Goal: Find specific page/section: Find specific page/section

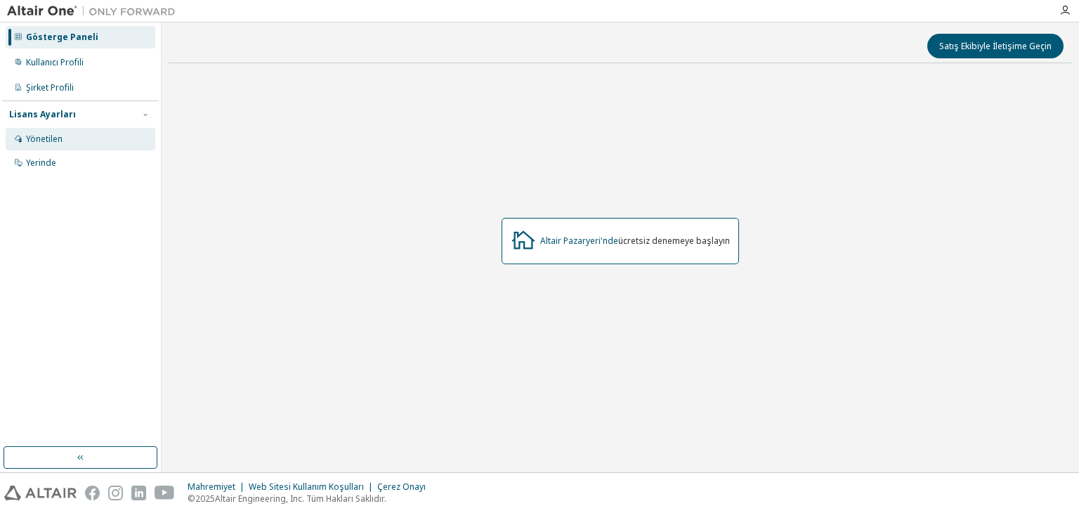
click at [47, 140] on font "Yönetilen" at bounding box center [44, 139] width 37 height 12
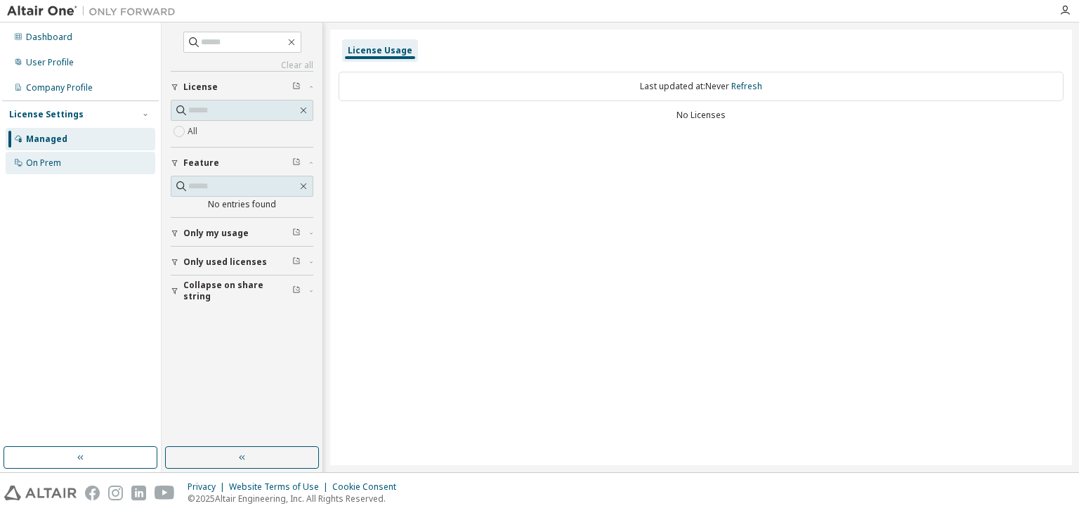
click at [63, 164] on div "On Prem" at bounding box center [81, 163] width 150 height 22
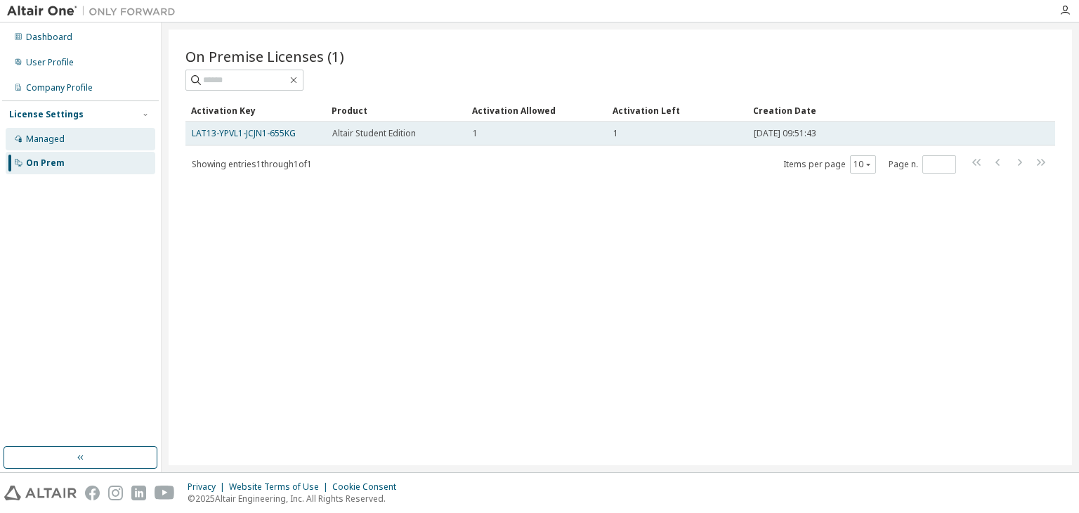
drag, startPoint x: 292, startPoint y: 134, endPoint x: 303, endPoint y: 122, distance: 16.5
click at [303, 122] on td "LAT13-YPVL1-JCJN1-655KG" at bounding box center [255, 134] width 141 height 24
drag, startPoint x: 303, startPoint y: 122, endPoint x: 297, endPoint y: 133, distance: 12.6
click at [297, 133] on td "LAT13-YPVL1-JCJN1-655KG" at bounding box center [255, 134] width 141 height 24
drag, startPoint x: 297, startPoint y: 133, endPoint x: 188, endPoint y: 132, distance: 108.9
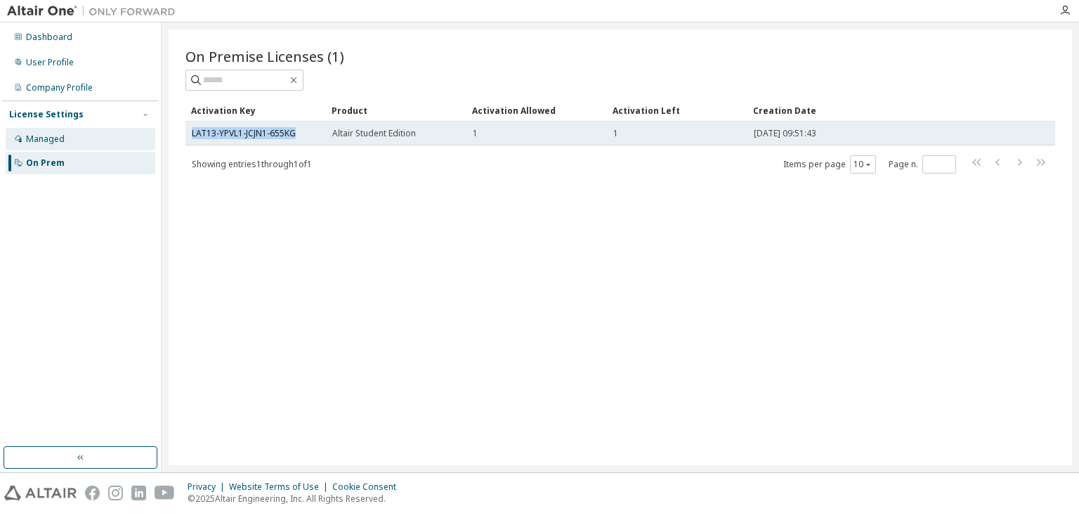
click at [188, 132] on td "LAT13-YPVL1-JCJN1-655KG" at bounding box center [255, 134] width 141 height 24
copy link "LAT13-YPVL1-JCJN1-655KG"
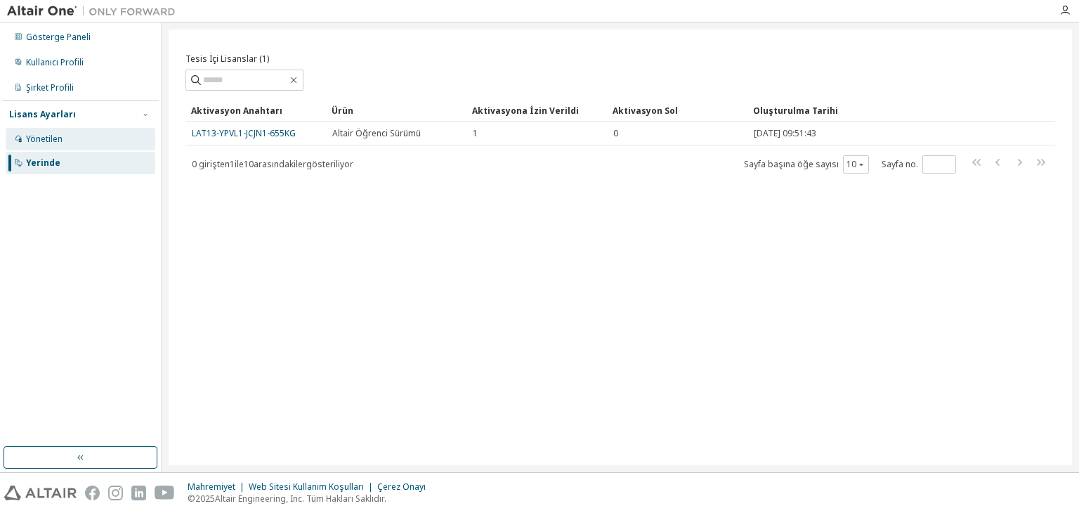
click at [79, 142] on div "Yönetilen" at bounding box center [81, 139] width 150 height 22
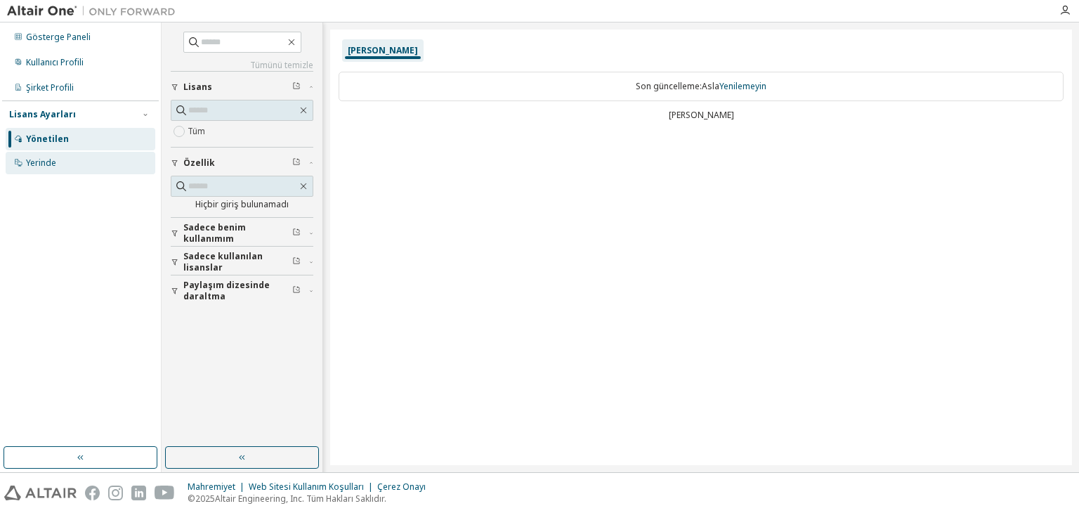
click at [79, 163] on div "Yerinde" at bounding box center [81, 163] width 150 height 22
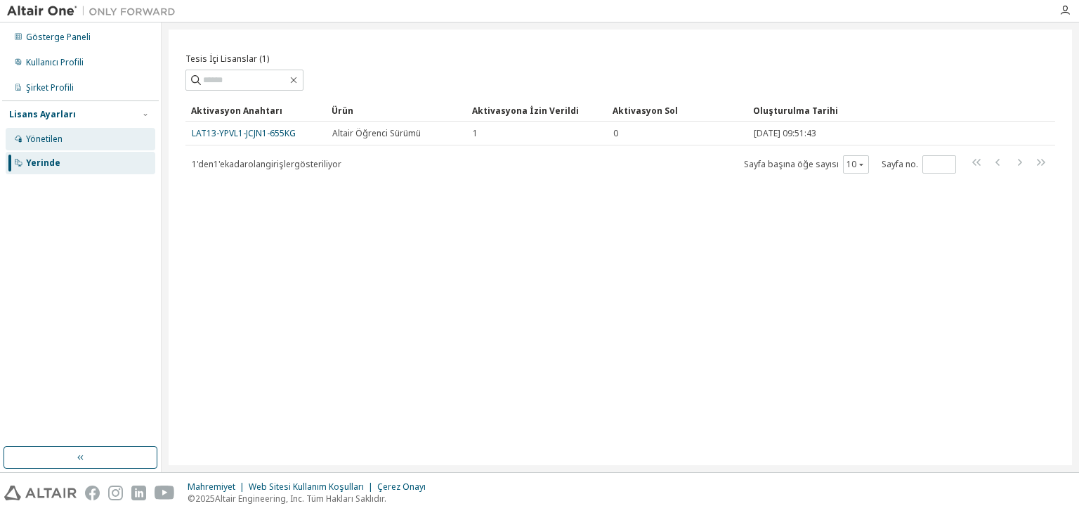
click at [90, 141] on div "Yönetilen" at bounding box center [81, 139] width 150 height 22
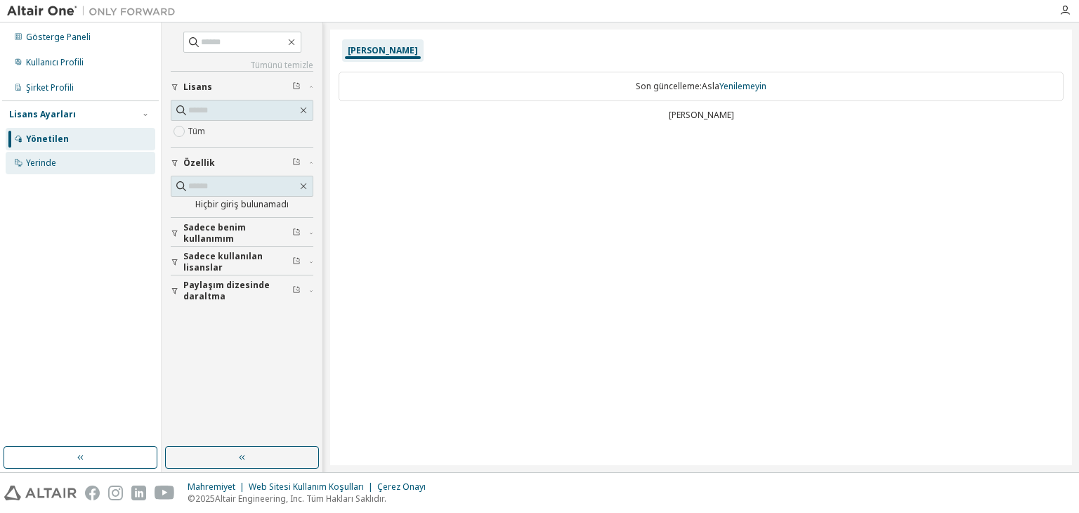
click at [82, 153] on div "Yerinde" at bounding box center [81, 163] width 150 height 22
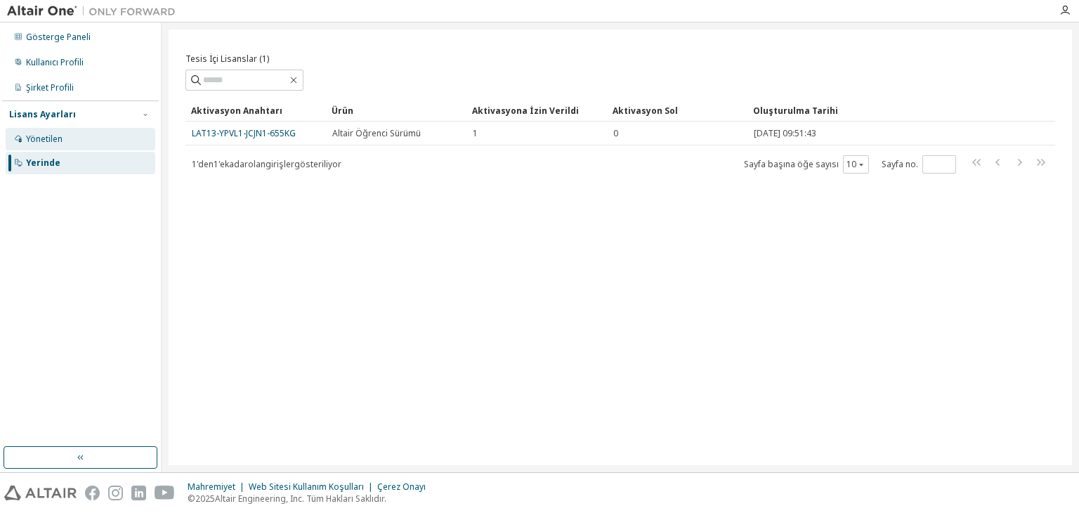
click at [37, 144] on font "Yönetilen" at bounding box center [44, 139] width 37 height 12
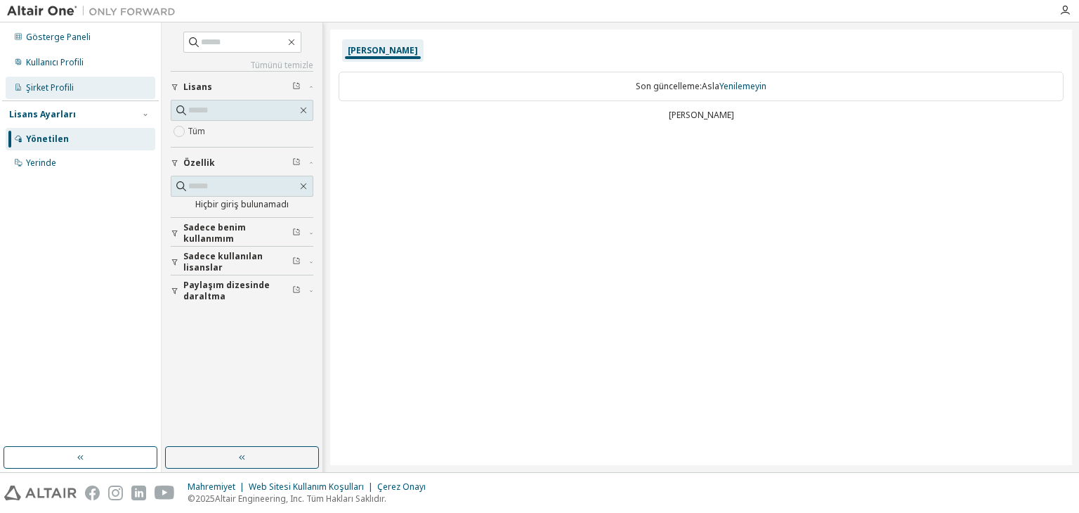
click at [70, 89] on font "Şirket Profili" at bounding box center [50, 87] width 48 height 12
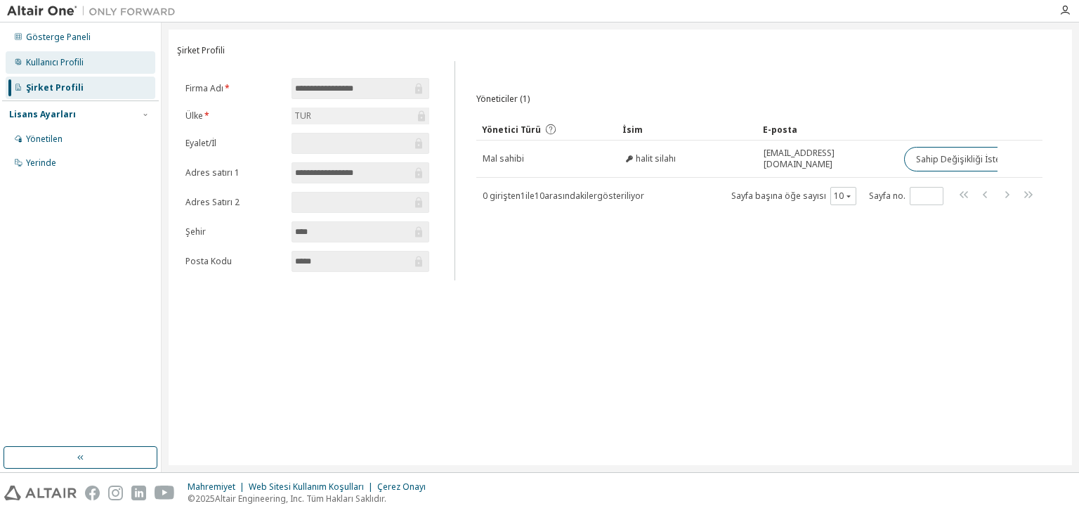
click at [73, 67] on font "Kullanıcı Profili" at bounding box center [55, 62] width 58 height 12
